Goal: Answer question/provide support

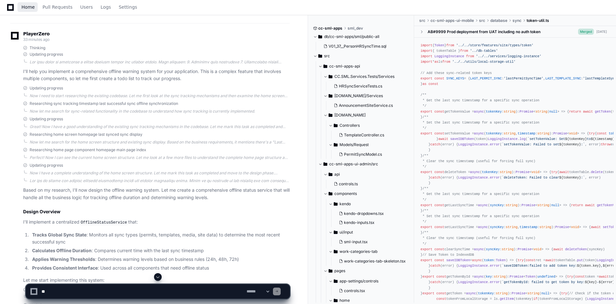
scroll to position [343, 0]
click at [27, 9] on span "Home" at bounding box center [28, 7] width 13 height 4
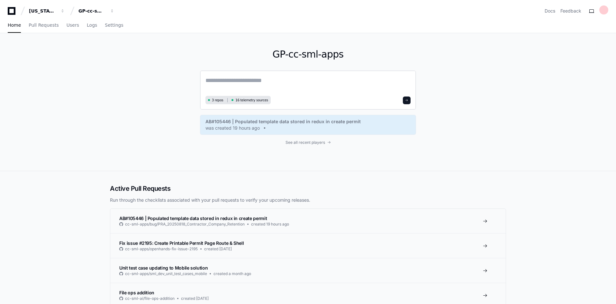
click at [233, 85] on textarea at bounding box center [307, 85] width 205 height 18
paste textarea "**********"
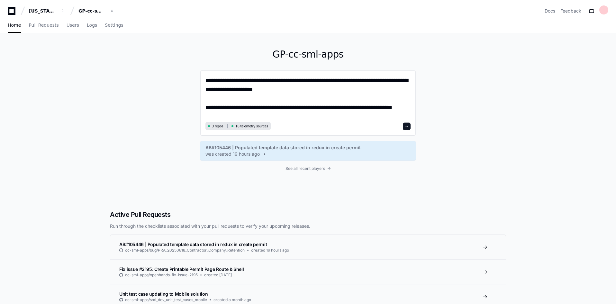
type textarea "**********"
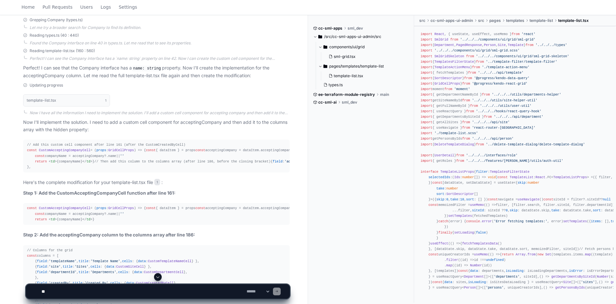
scroll to position [426, 0]
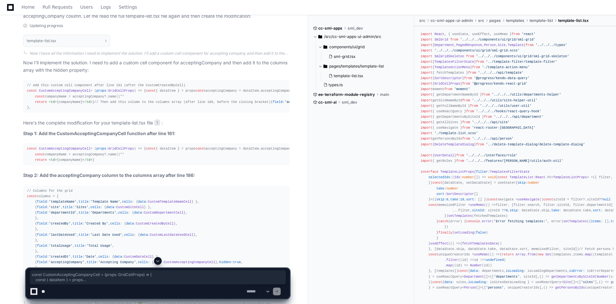
drag, startPoint x: 26, startPoint y: 90, endPoint x: 35, endPoint y: 115, distance: 26.9
click at [35, 113] on pre "// Add this custom cell component after line 161 (after the CustomCreatedByCell…" at bounding box center [156, 96] width 266 height 33
copy div "const CustomAcceptingCompanyCell = ( props : GridCellProps ) => { const { dataI…"
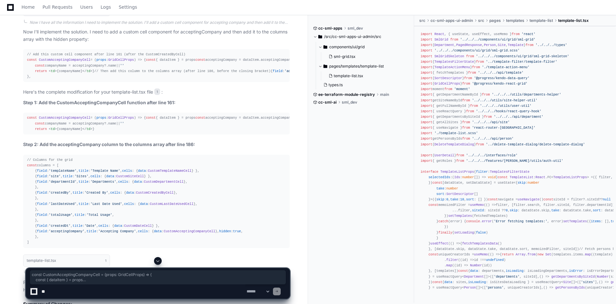
scroll to position [490, 0]
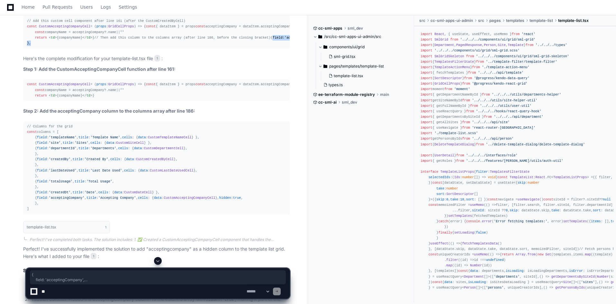
drag, startPoint x: 27, startPoint y: 70, endPoint x: 33, endPoint y: 96, distance: 27.4
click at [33, 46] on div "// Add this custom cell component after line 161 (after the CustomCreatedByCell…" at bounding box center [156, 32] width 259 height 28
copy div "{ field : 'acceptingCompany' , title : 'Accepting Company' , cells : { data : C…"
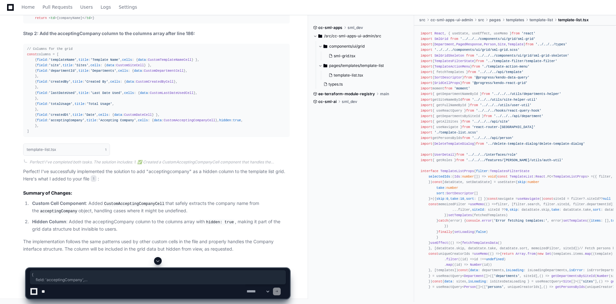
scroll to position [720, 0]
click at [132, 291] on textarea at bounding box center [142, 291] width 205 height 14
click at [129, 250] on p "The implementation follows the same patterns used by other custom cells in the …" at bounding box center [156, 245] width 266 height 15
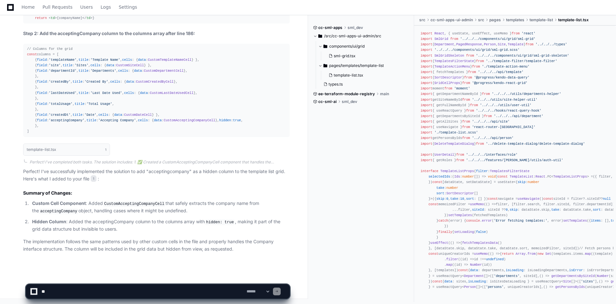
click at [118, 289] on textarea at bounding box center [142, 291] width 205 height 14
click at [238, 295] on textarea at bounding box center [142, 291] width 205 height 14
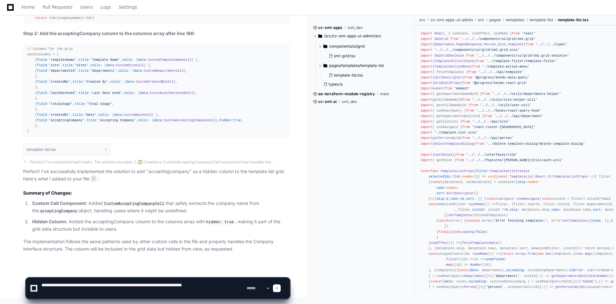
paste textarea "**********"
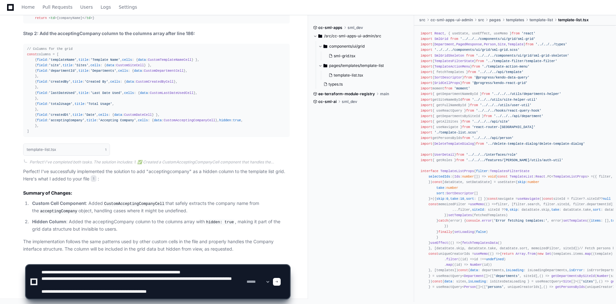
type textarea "**********"
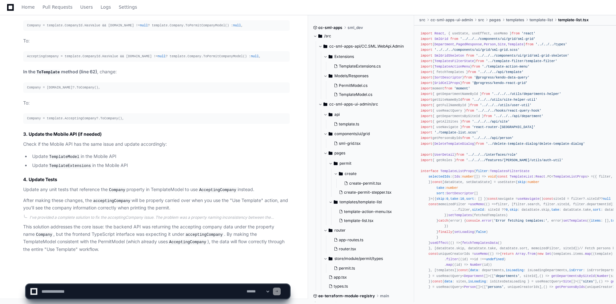
scroll to position [1941, 0]
click at [193, 290] on textarea at bounding box center [142, 291] width 205 height 14
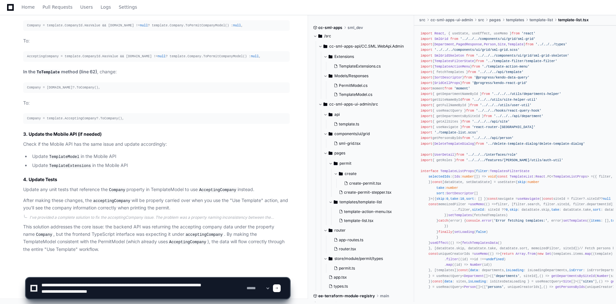
scroll to position [2, 0]
paste textarea "**********"
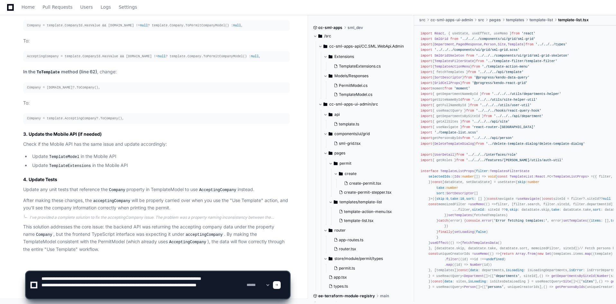
scroll to position [8, 0]
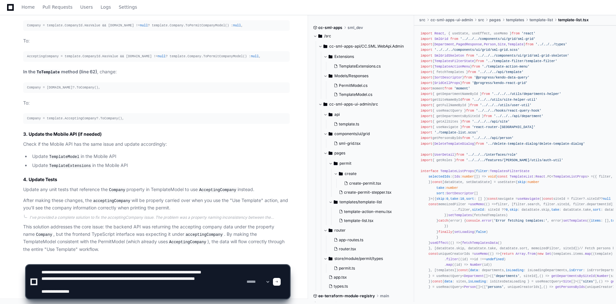
type textarea "**********"
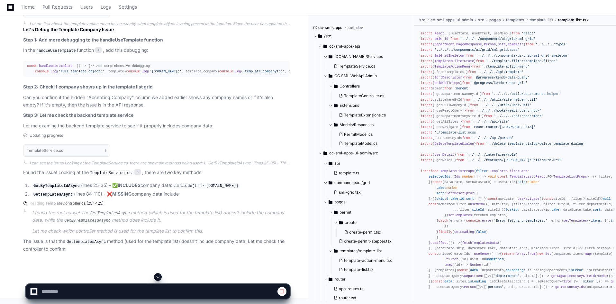
scroll to position [2243, 0]
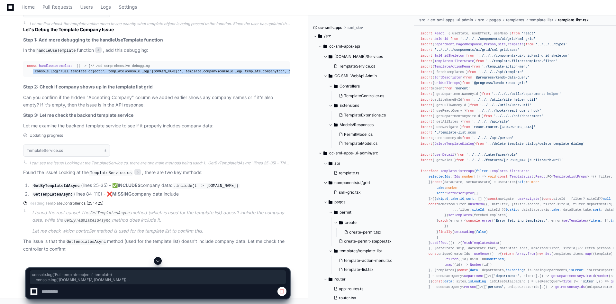
drag, startPoint x: 32, startPoint y: 201, endPoint x: 138, endPoint y: 216, distance: 107.1
click at [138, 74] on div "const handleUseTemplate = ( ) => { // Add comprehensive debugging console . log…" at bounding box center [156, 68] width 259 height 11
copy div "console . log ( 'Full template object:' , template) console . log ( 'template.c…"
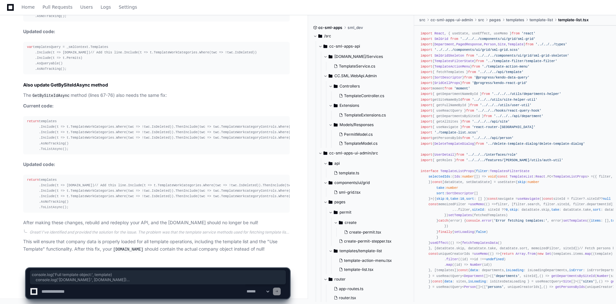
scroll to position [2752, 0]
